Goal: Transaction & Acquisition: Purchase product/service

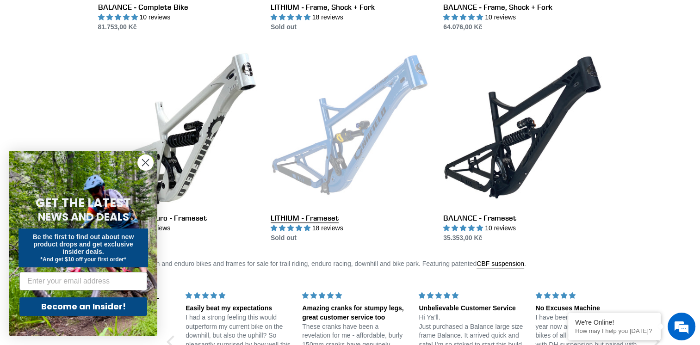
scroll to position [647, 0]
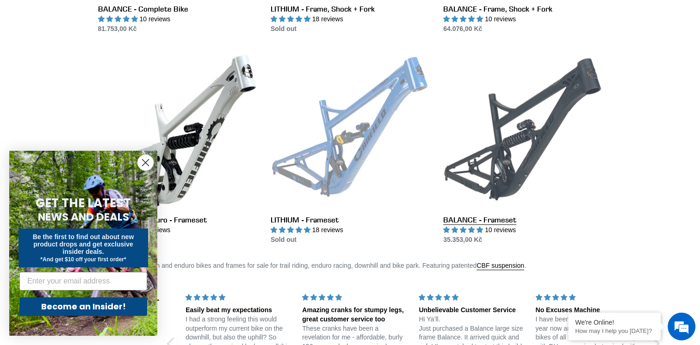
click at [522, 123] on link "BALANCE - Frameset" at bounding box center [522, 147] width 159 height 195
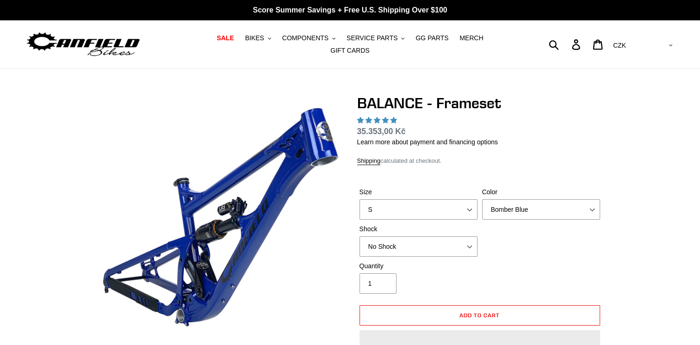
select select "highest-rating"
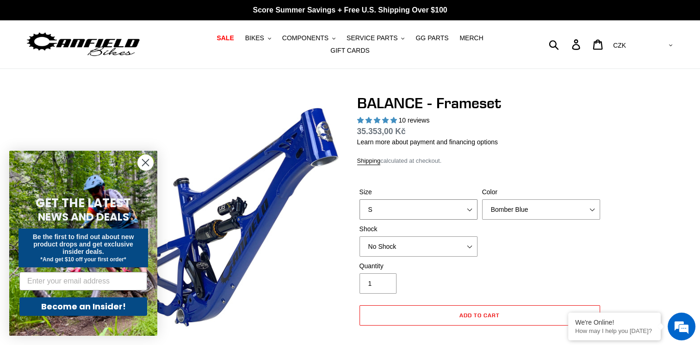
click at [465, 203] on select "S M L XL" at bounding box center [418, 209] width 118 height 20
select select "M"
click at [359, 199] on select "S M L XL" at bounding box center [418, 209] width 118 height 20
click at [473, 239] on select "No Shock Cane Creek Kitsuma Air Öhlins TTX2 Air EXT Storia V3-S" at bounding box center [418, 246] width 118 height 20
click at [359, 236] on select "No Shock Cane Creek Kitsuma Air Öhlins TTX2 Air EXT Storia V3-S" at bounding box center [418, 246] width 118 height 20
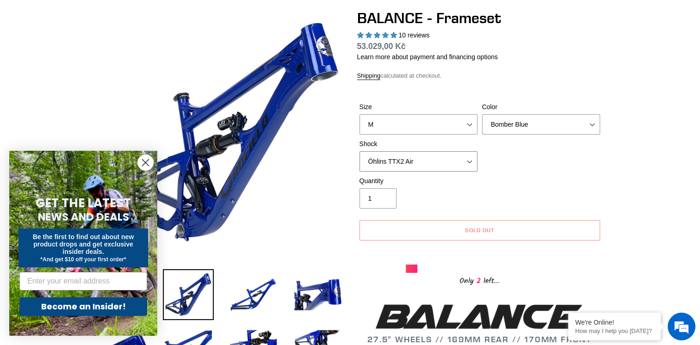
scroll to position [92, 0]
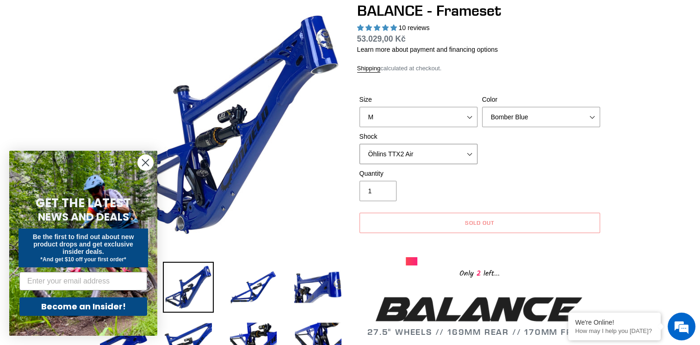
click at [465, 145] on select "No Shock Cane Creek Kitsuma Air Öhlins TTX2 Air EXT Storia V3-S" at bounding box center [418, 154] width 118 height 20
click at [359, 144] on select "No Shock Cane Creek Kitsuma Air Öhlins TTX2 Air EXT Storia V3-S" at bounding box center [418, 154] width 118 height 20
click at [443, 152] on select "No Shock Cane Creek Kitsuma Air Öhlins TTX2 Air EXT Storia V3-S" at bounding box center [418, 154] width 118 height 20
click at [359, 144] on select "No Shock Cane Creek Kitsuma Air Öhlins TTX2 Air EXT Storia V3-S" at bounding box center [418, 154] width 118 height 20
click at [437, 145] on select "No Shock Cane Creek Kitsuma Air Öhlins TTX2 Air EXT Storia V3-S" at bounding box center [418, 154] width 118 height 20
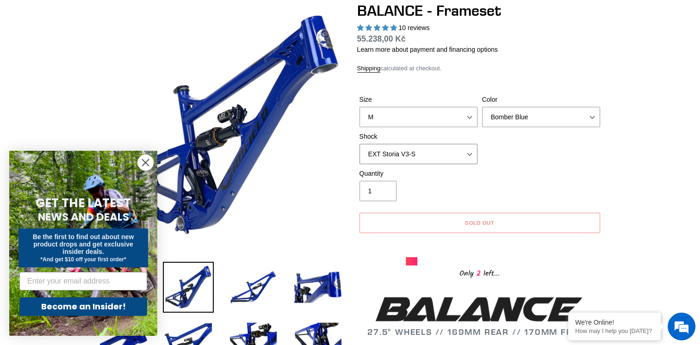
select select "Öhlins TTX2 Air"
click at [359, 144] on select "No Shock Cane Creek Kitsuma Air Öhlins TTX2 Air EXT Storia V3-S" at bounding box center [418, 154] width 118 height 20
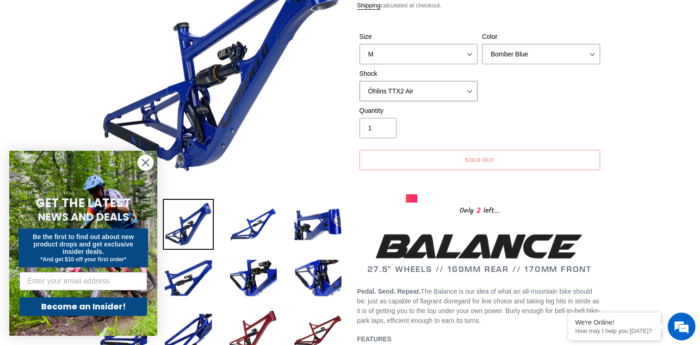
scroll to position [139, 0]
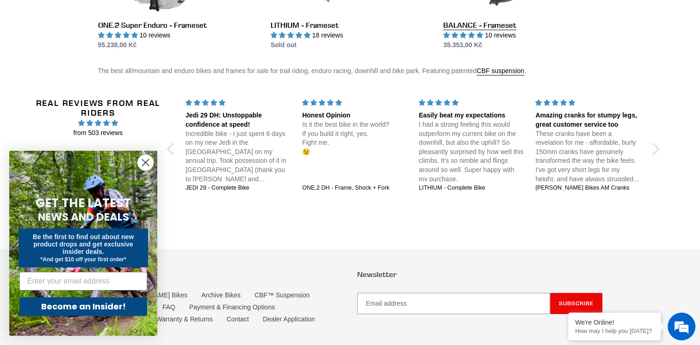
scroll to position [638, 0]
